Goal: Task Accomplishment & Management: Use online tool/utility

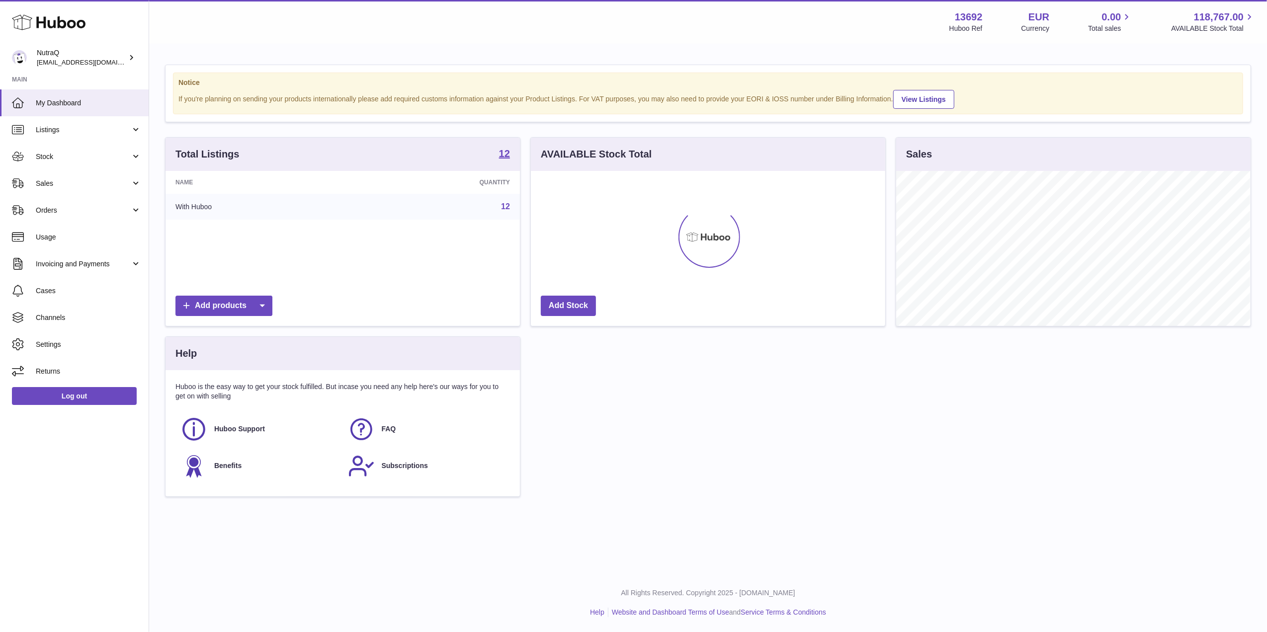
scroll to position [155, 354]
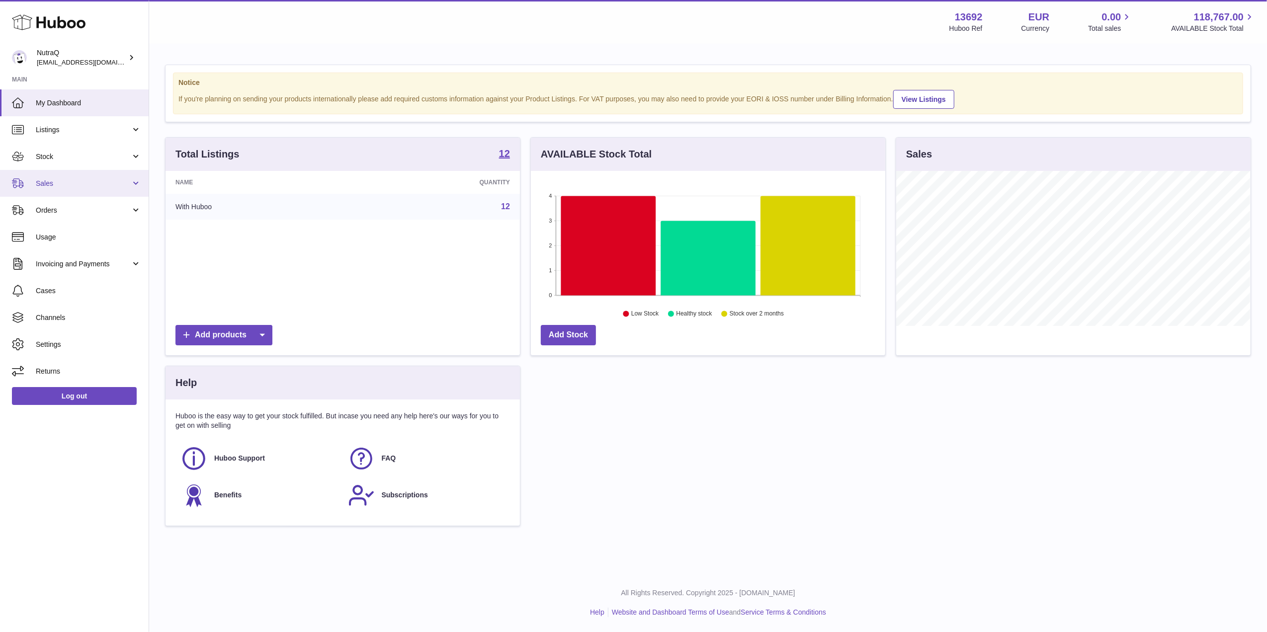
click at [75, 171] on link "Sales" at bounding box center [74, 183] width 149 height 27
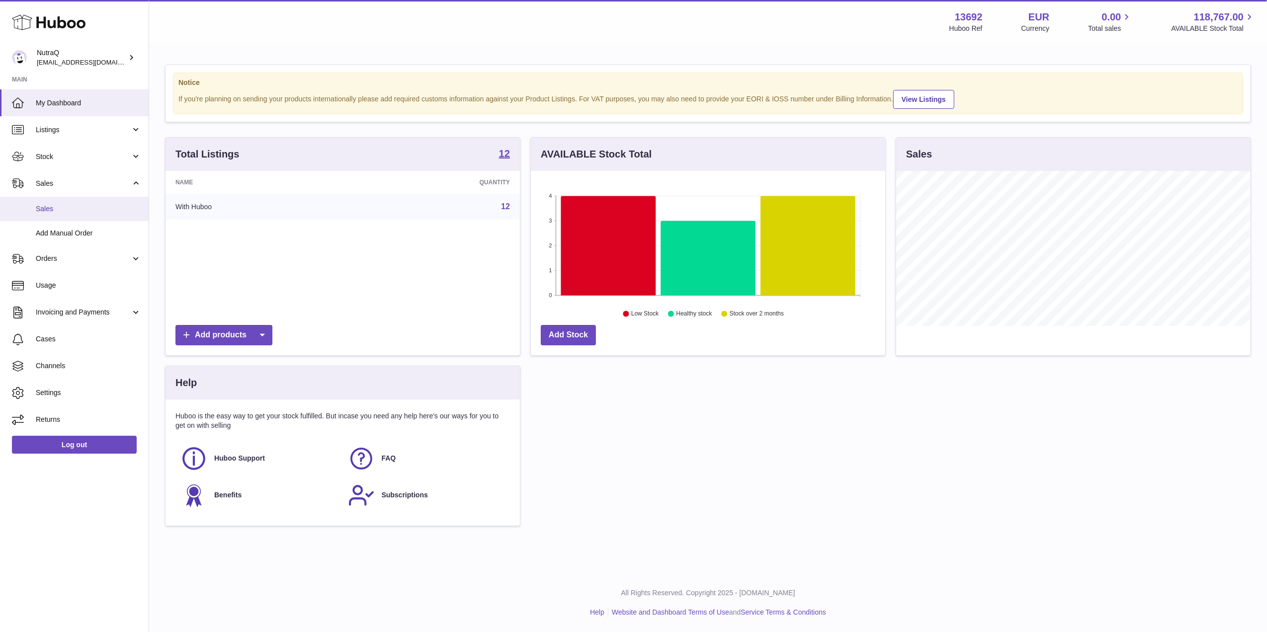
click at [84, 201] on link "Sales" at bounding box center [74, 209] width 149 height 24
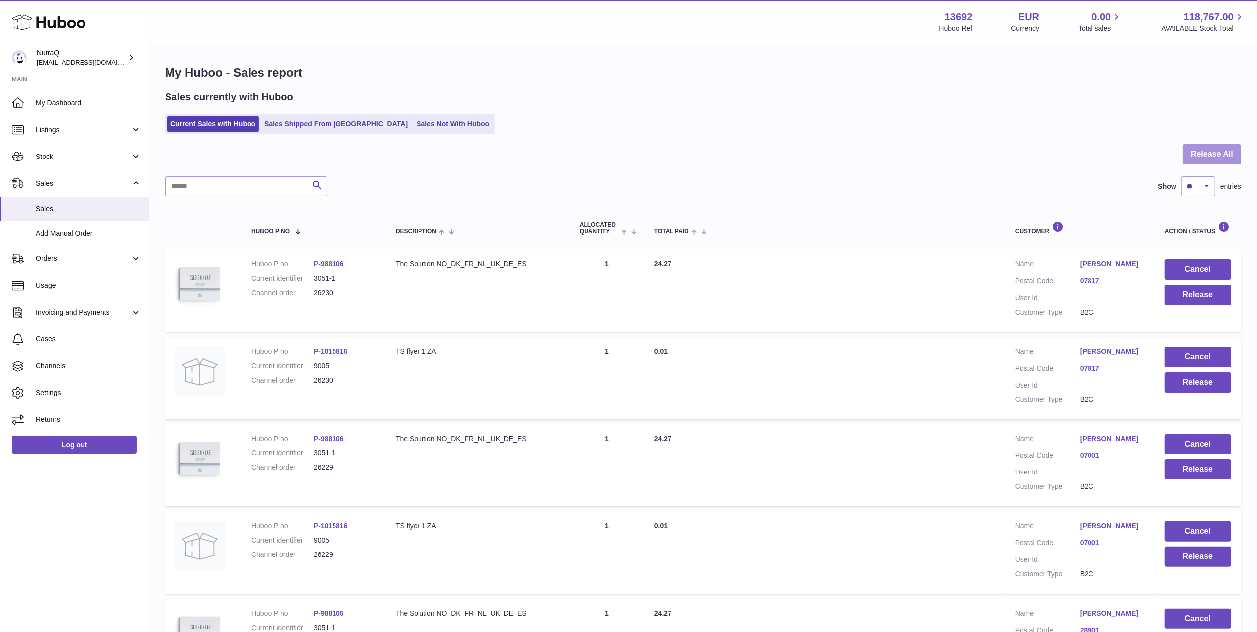
click at [1204, 156] on button "Release All" at bounding box center [1212, 154] width 58 height 20
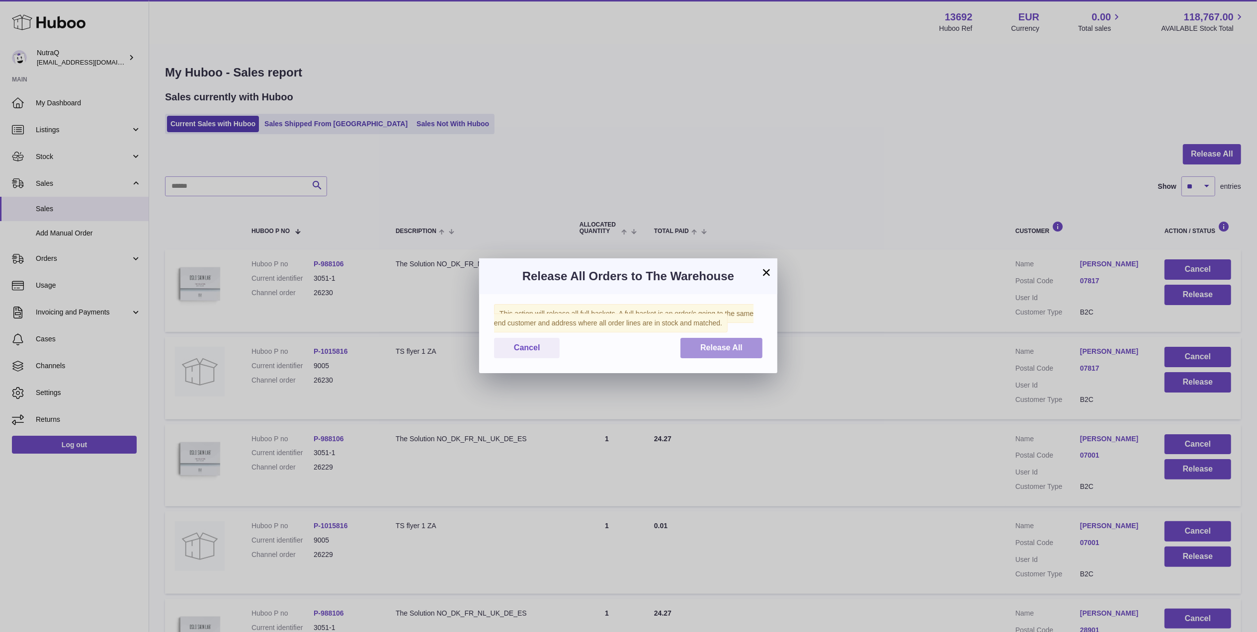
click at [714, 346] on span "Release All" at bounding box center [721, 347] width 42 height 8
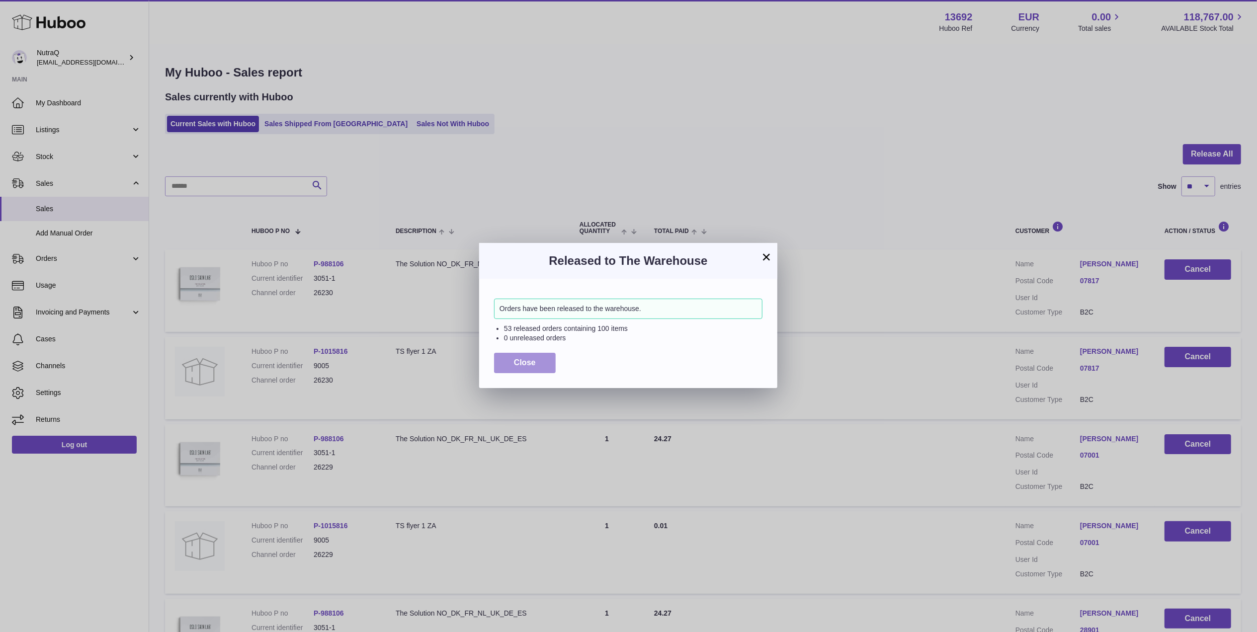
click at [539, 364] on button "Close" at bounding box center [525, 363] width 62 height 20
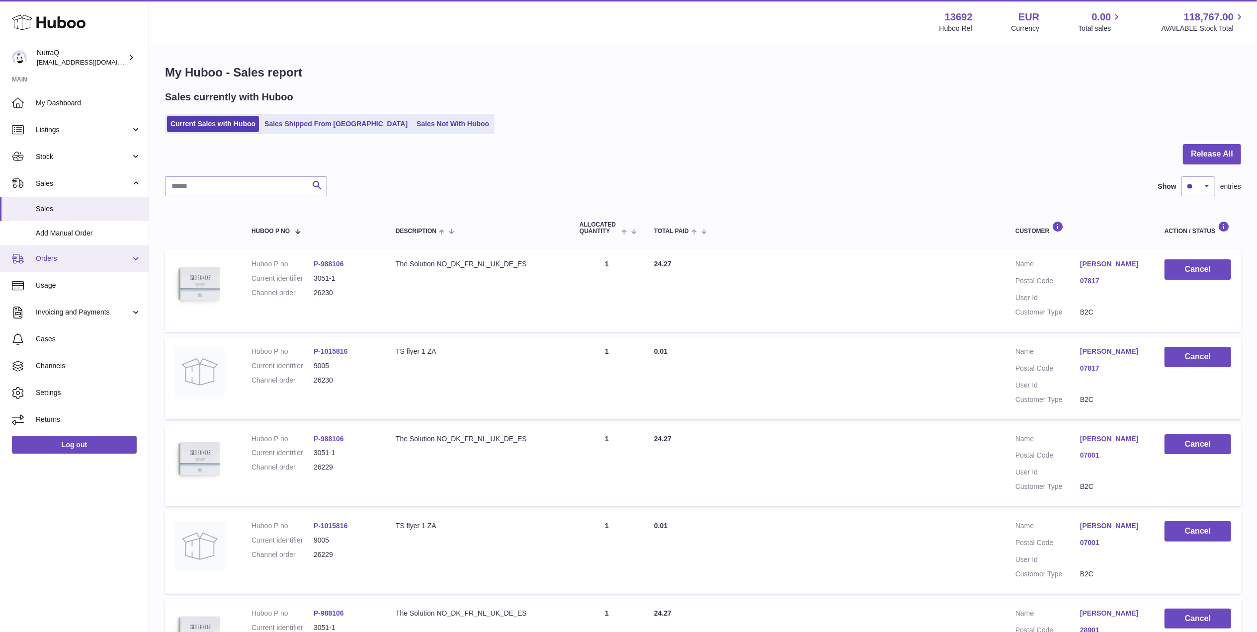
click at [85, 258] on span "Orders" at bounding box center [83, 258] width 95 height 9
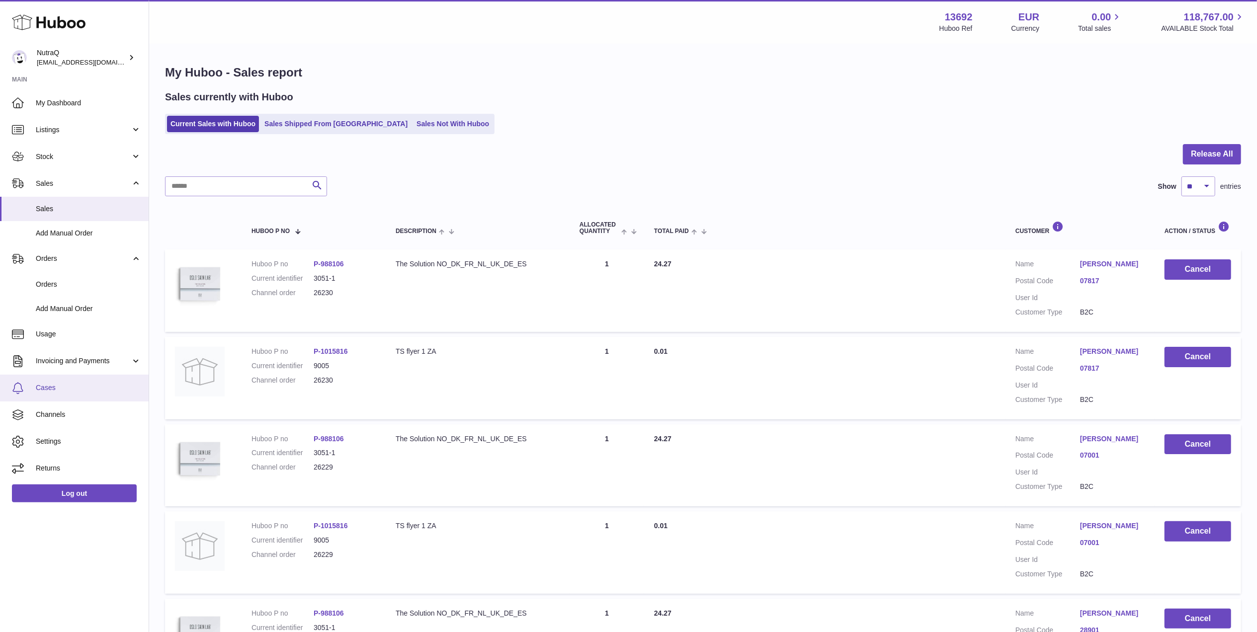
click at [92, 380] on link "Cases" at bounding box center [74, 388] width 149 height 27
